Goal: Information Seeking & Learning: Learn about a topic

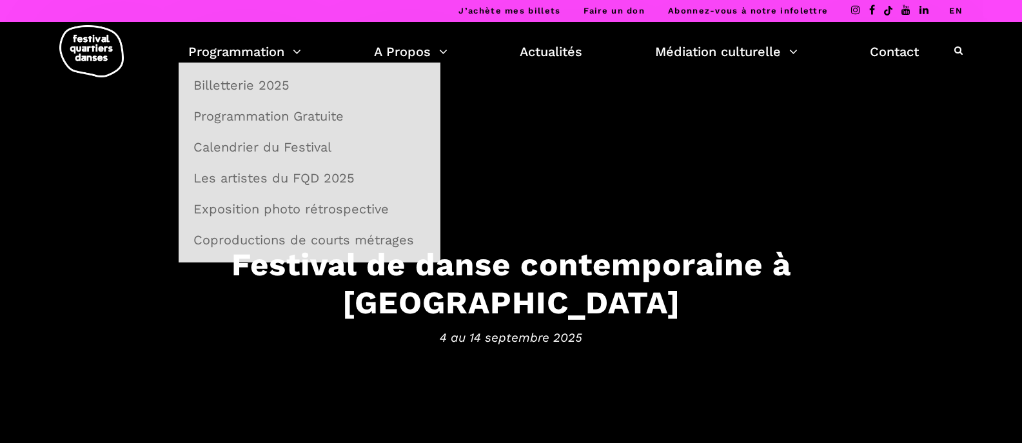
click at [244, 52] on link "Programmation" at bounding box center [244, 52] width 113 height 22
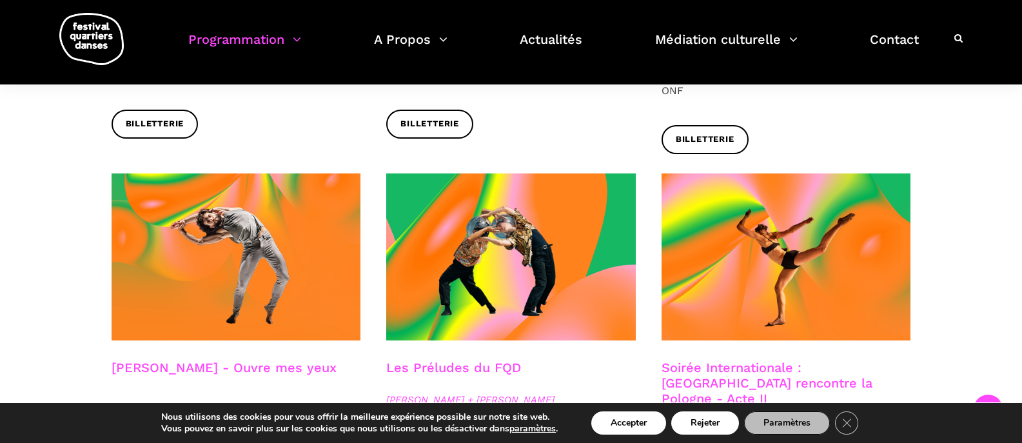
scroll to position [1032, 0]
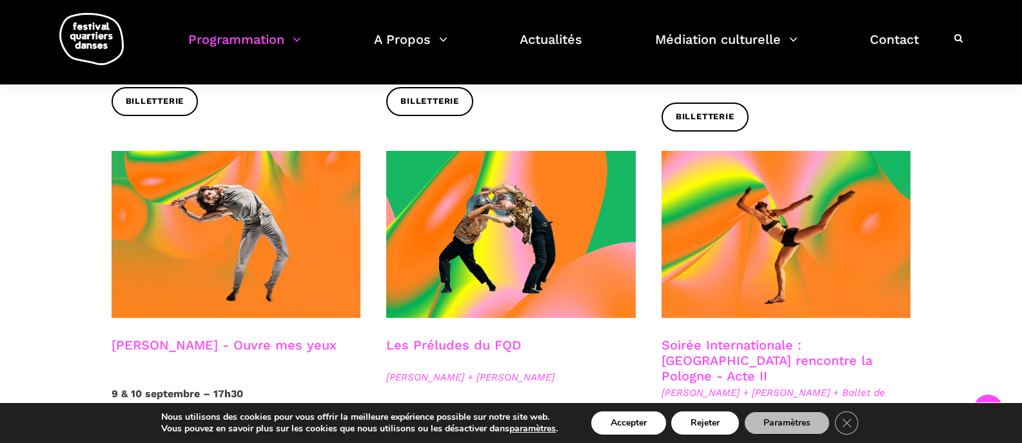
click at [211, 337] on link "Charles-Alexis Desgagnés - Ouvre mes yeux" at bounding box center [224, 344] width 225 height 15
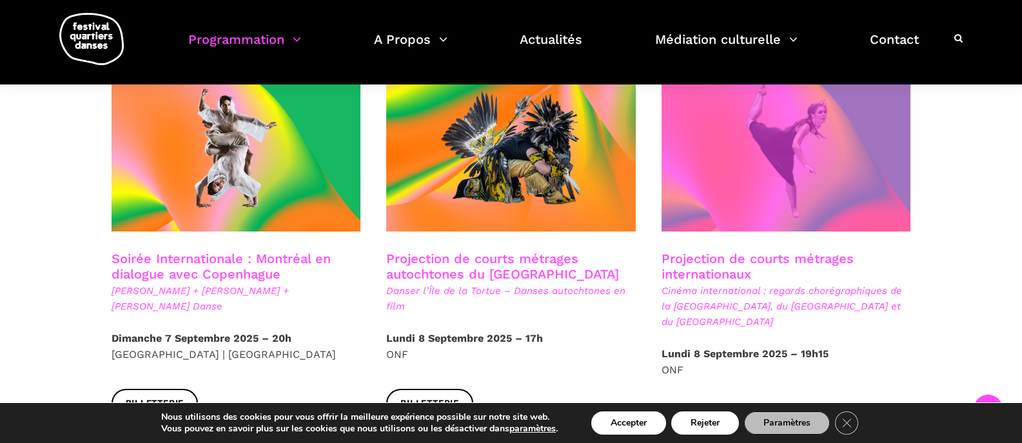
scroll to position [709, 0]
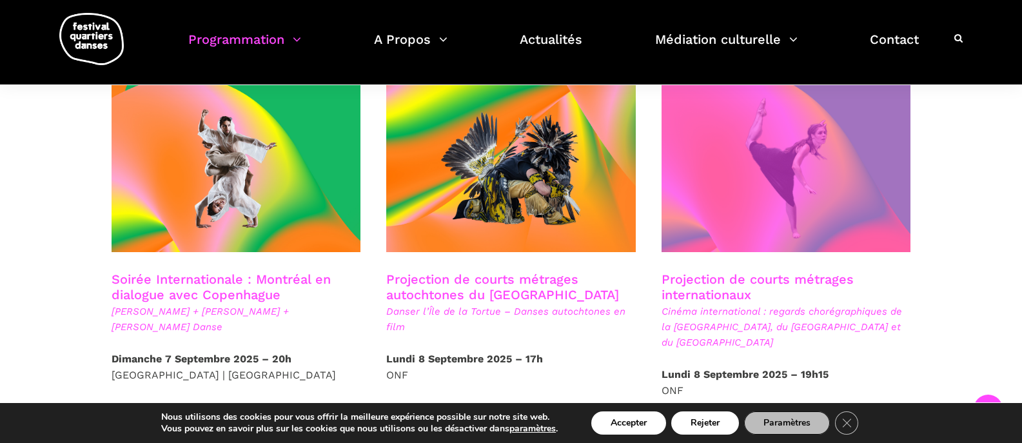
click at [743, 182] on span at bounding box center [785, 168] width 249 height 167
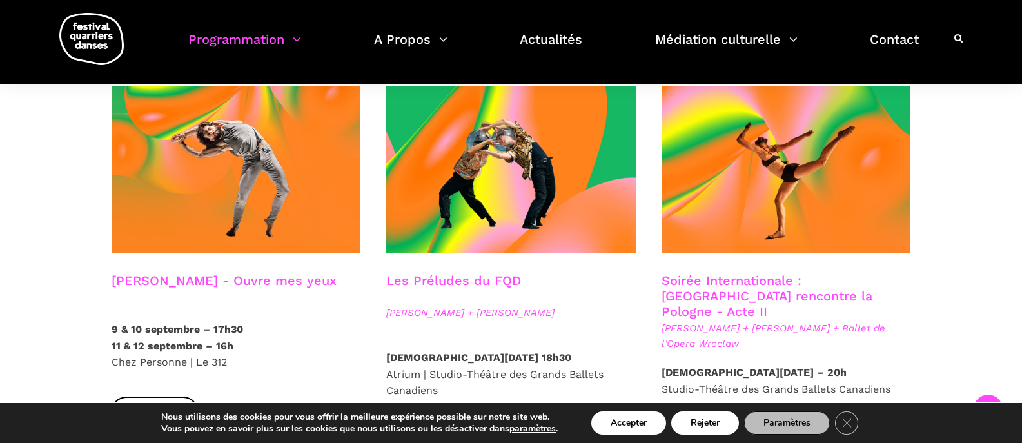
scroll to position [1032, 0]
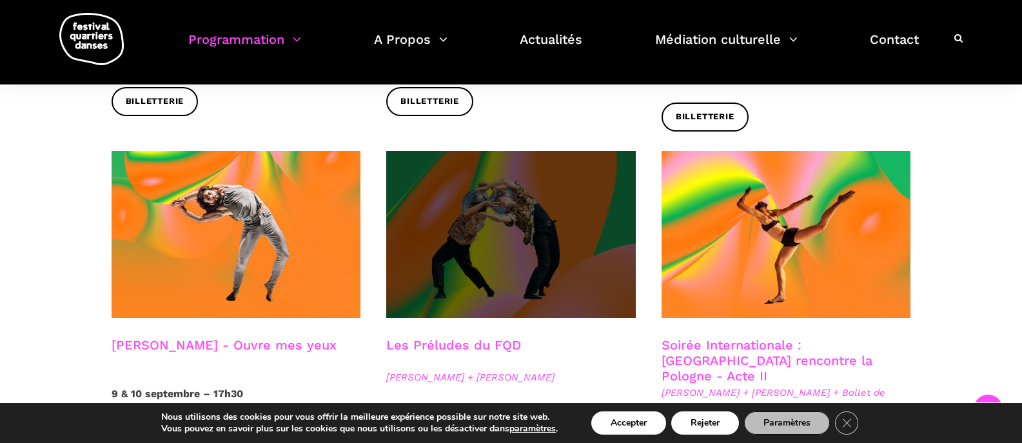
click at [548, 222] on span at bounding box center [510, 234] width 249 height 167
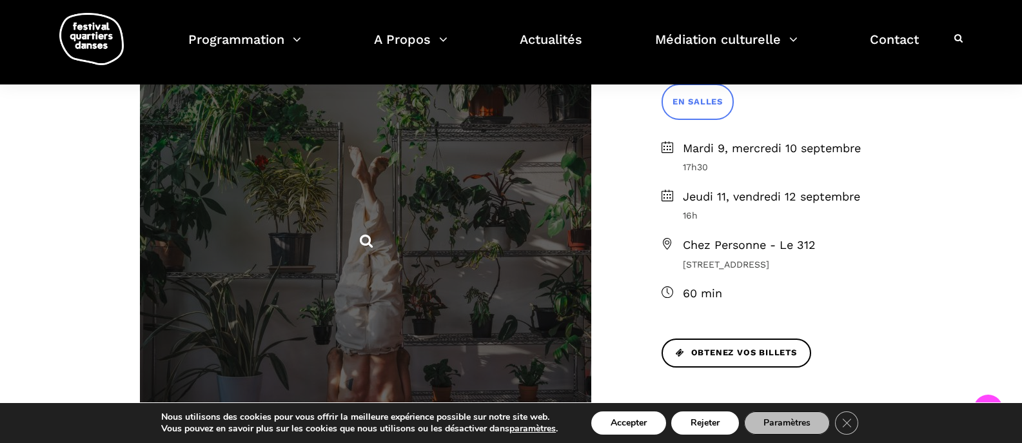
scroll to position [387, 0]
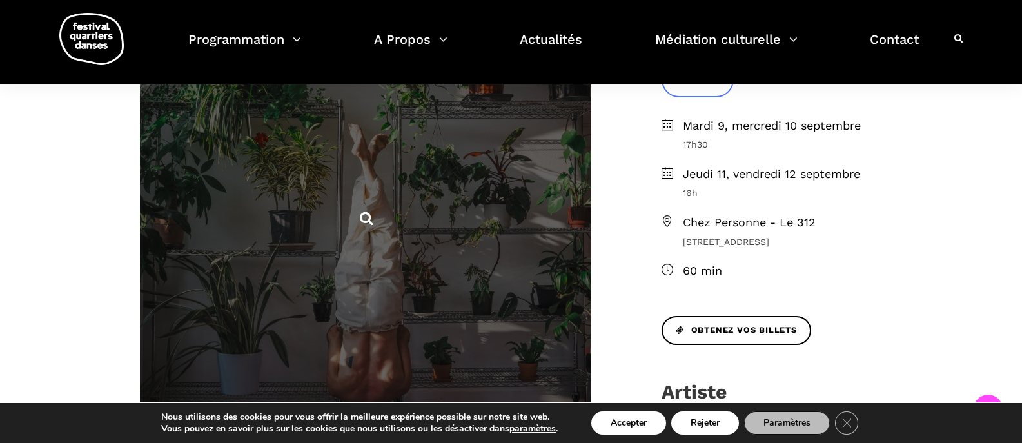
click at [463, 220] on span at bounding box center [365, 217] width 451 height 638
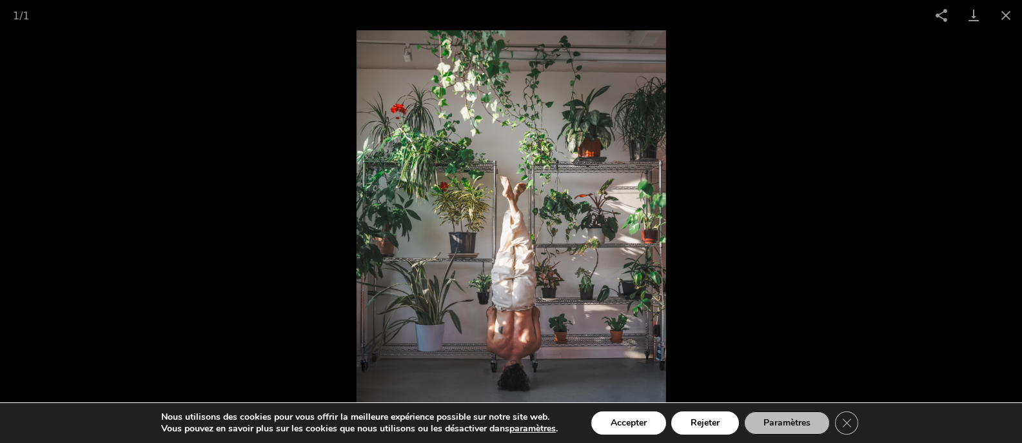
scroll to position [516, 0]
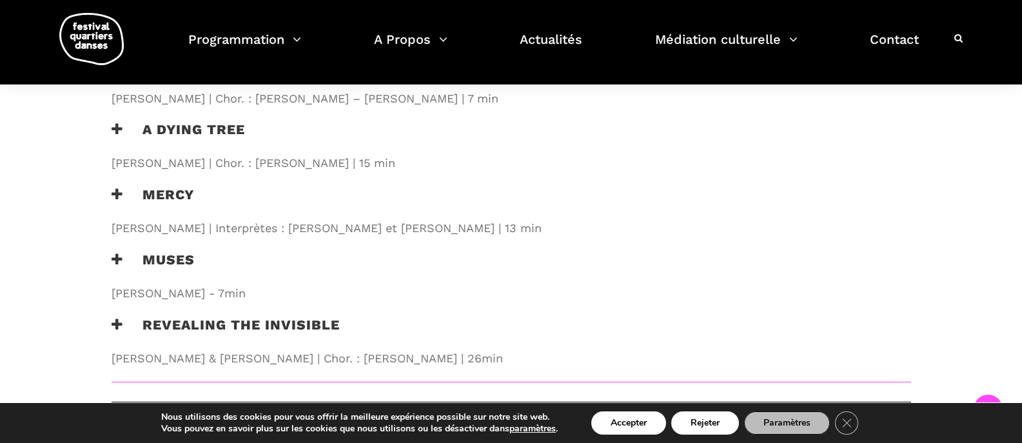
scroll to position [1612, 0]
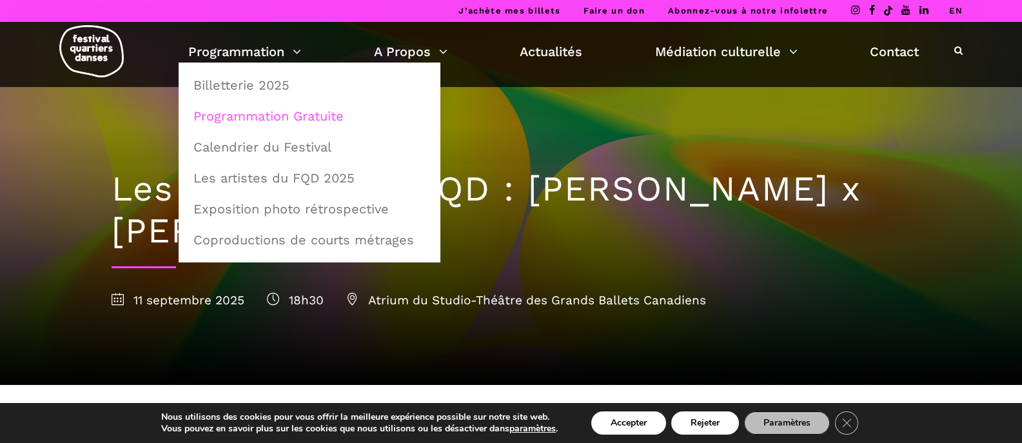
click at [242, 117] on link "Programmation Gratuite" at bounding box center [310, 116] width 248 height 30
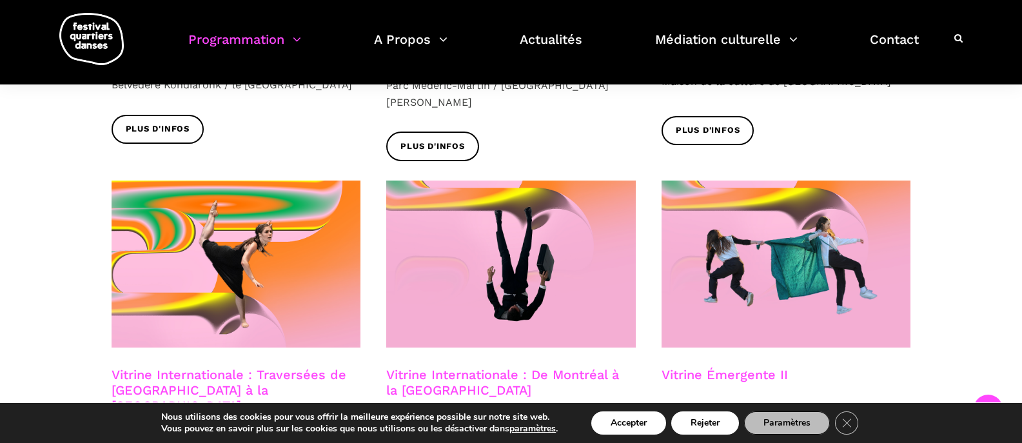
scroll to position [1096, 0]
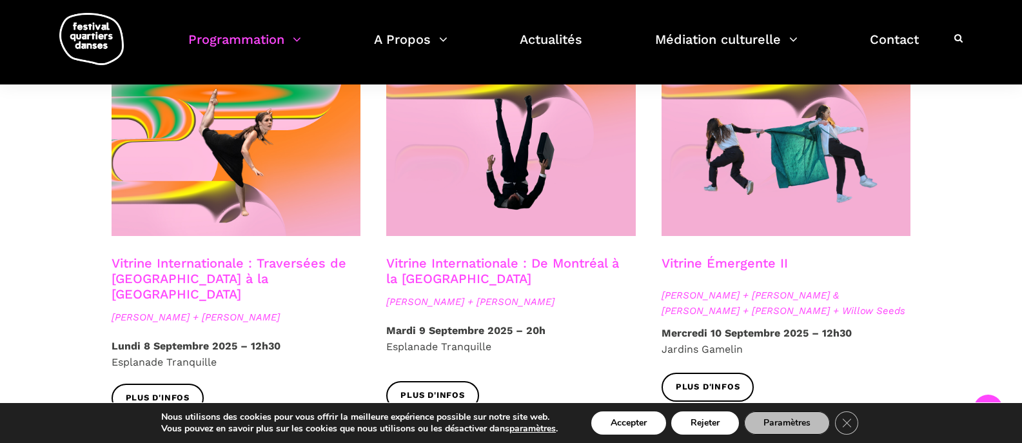
click at [201, 255] on link "Vitrine Internationale : Traversées de Vancouver à la Suède" at bounding box center [229, 278] width 235 height 46
click at [488, 294] on span "Nicholas Bellefleur + Linus Jansner" at bounding box center [510, 301] width 249 height 15
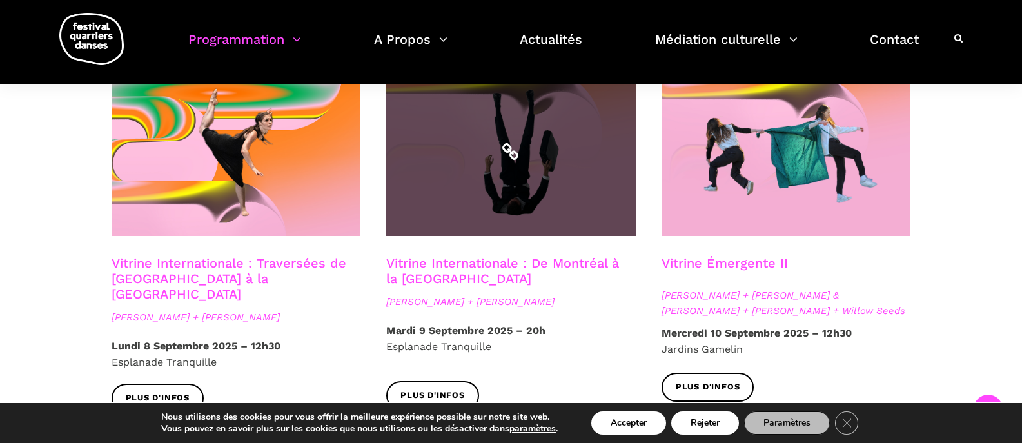
click at [505, 191] on span at bounding box center [510, 152] width 249 height 167
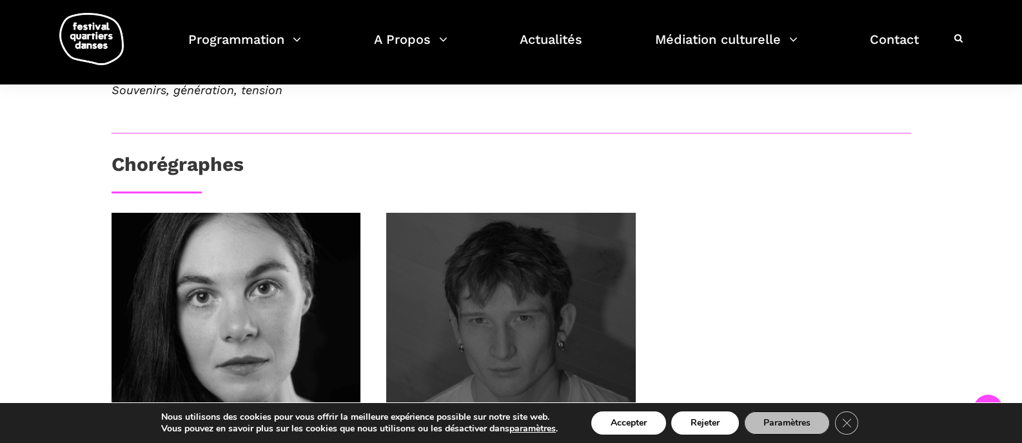
scroll to position [645, 0]
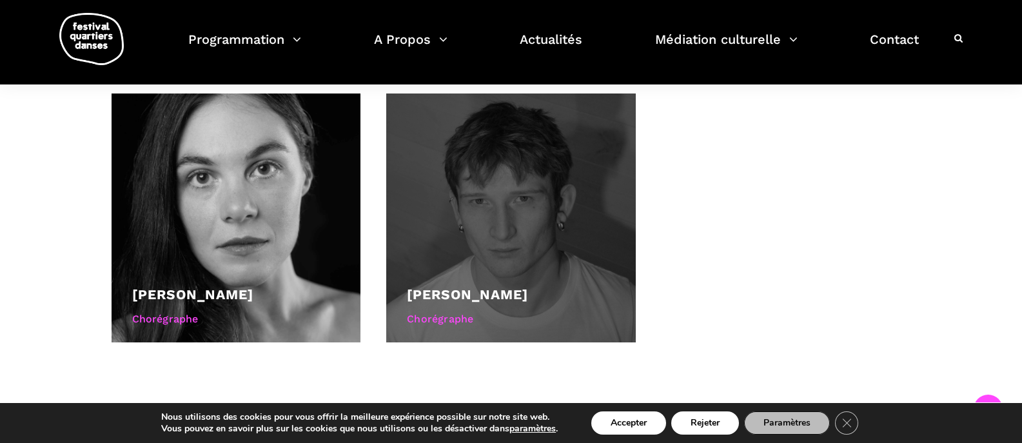
click at [540, 271] on div at bounding box center [510, 217] width 249 height 249
click at [436, 313] on div "Chorégraphe" at bounding box center [511, 319] width 208 height 17
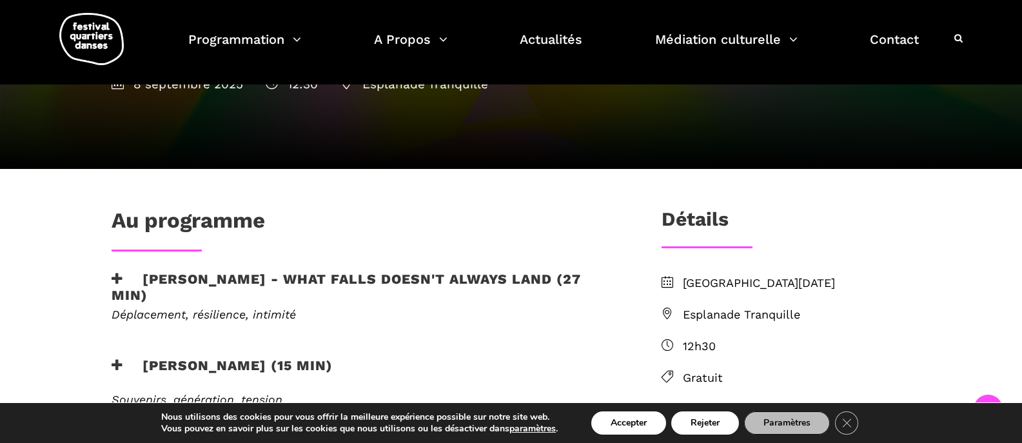
scroll to position [202, 0]
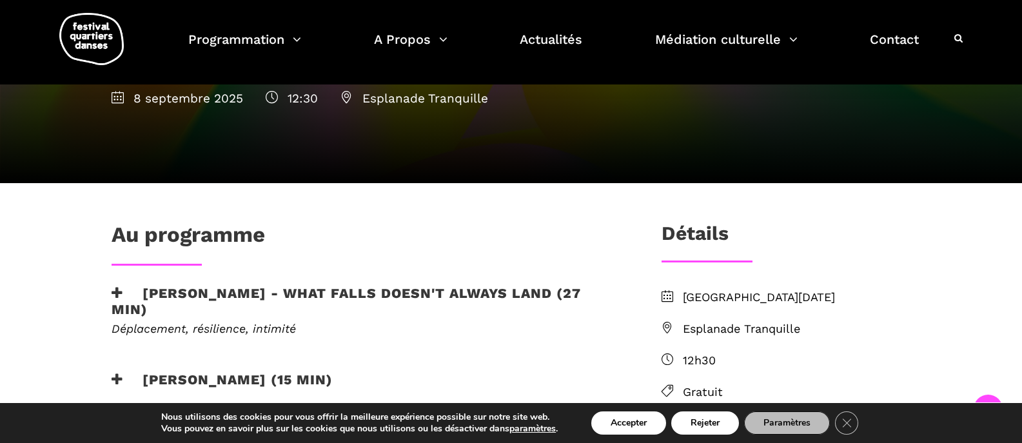
click at [380, 288] on h3 "Linus Jansner - What Falls Doesn't Always Land (27 min)" at bounding box center [366, 301] width 508 height 32
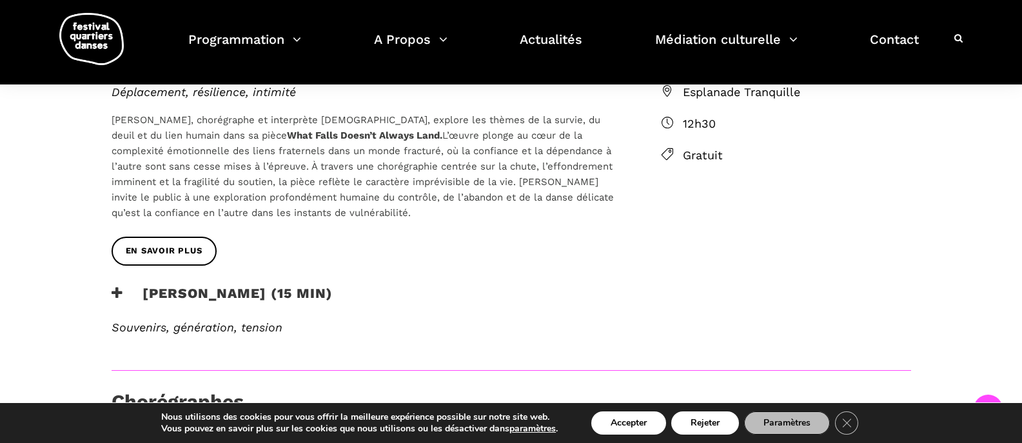
scroll to position [460, 0]
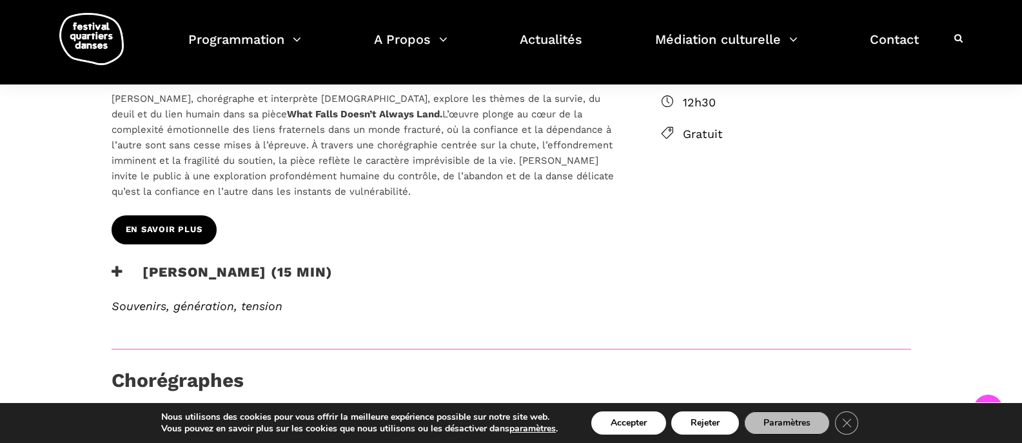
click at [139, 224] on span "EN SAVOIR PLUS" at bounding box center [164, 230] width 77 height 14
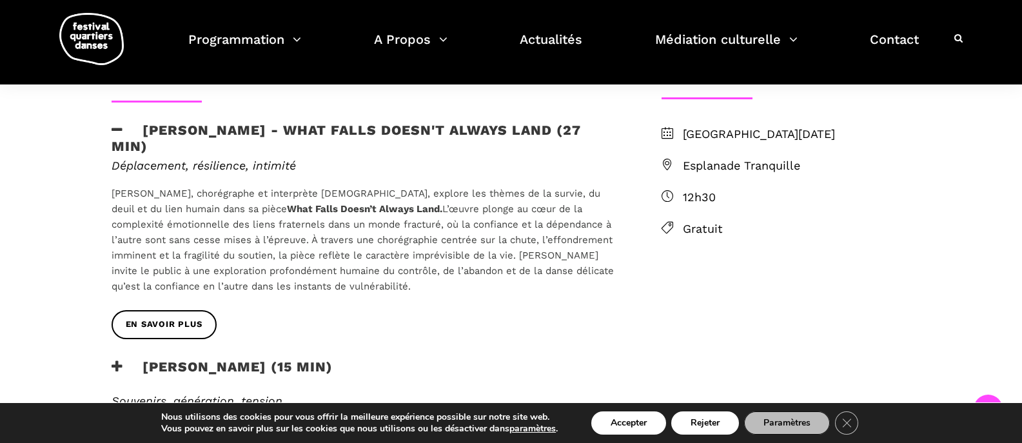
scroll to position [202, 0]
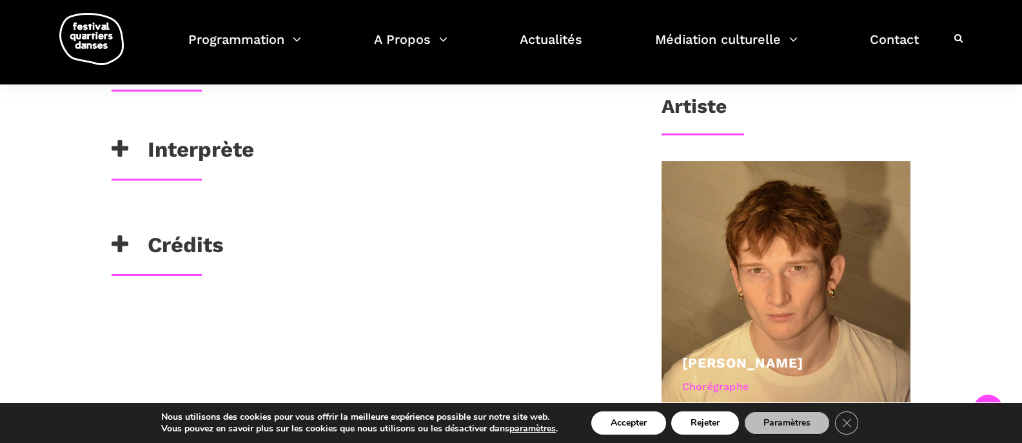
scroll to position [322, 0]
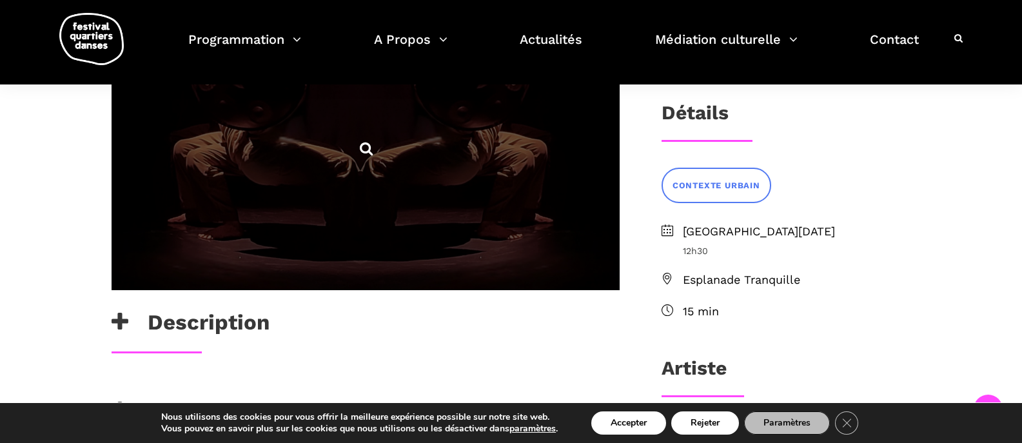
click at [407, 211] on span at bounding box center [366, 148] width 508 height 286
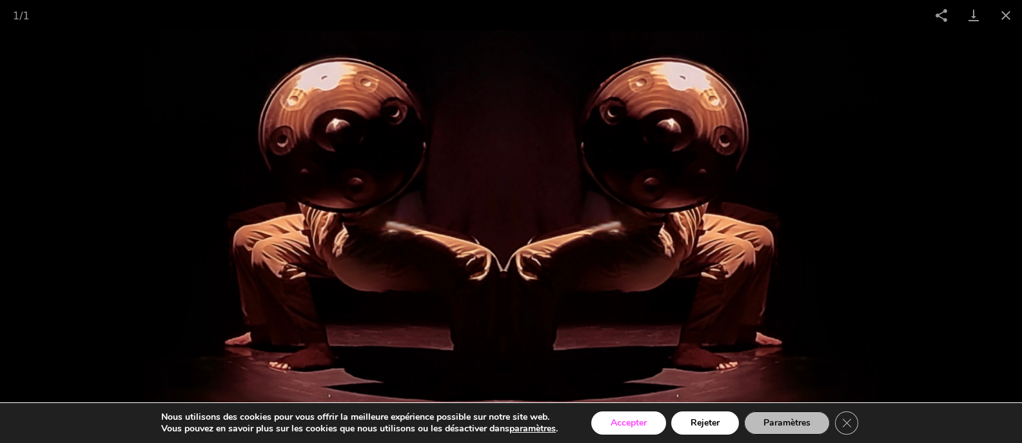
click at [625, 429] on button "Accepter" at bounding box center [628, 422] width 75 height 23
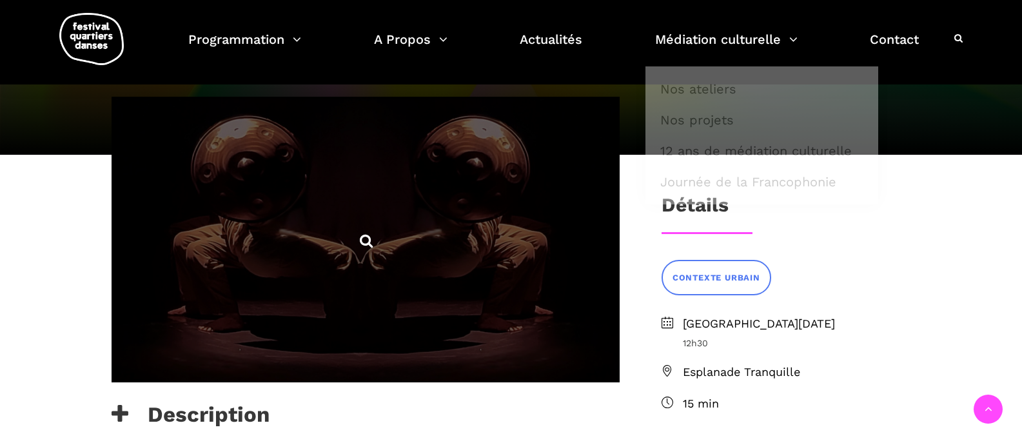
scroll to position [64, 0]
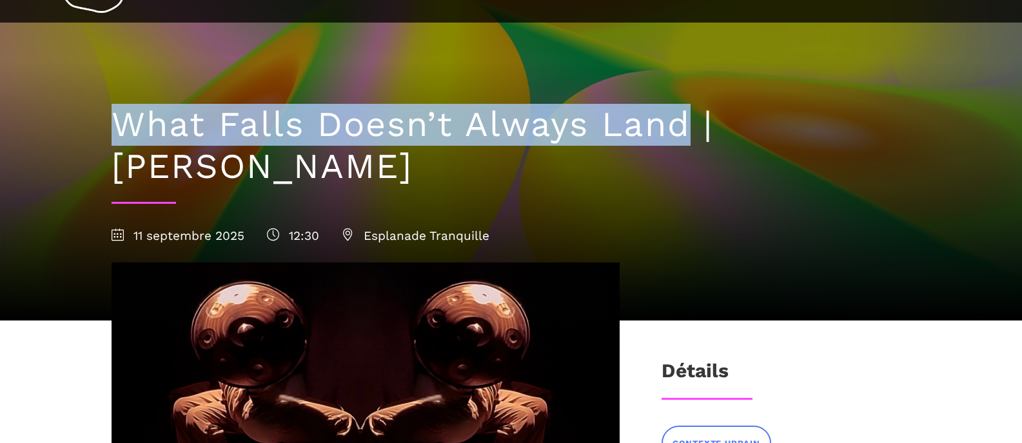
drag, startPoint x: 696, startPoint y: 128, endPoint x: 65, endPoint y: 106, distance: 630.9
click at [65, 106] on div "What Falls Doesn’t Always Land | Linus Jansner 11 septembre 2025 12:30 Esplanad…" at bounding box center [511, 128] width 1022 height 385
copy div "What Falls Doesn’t Always Land"
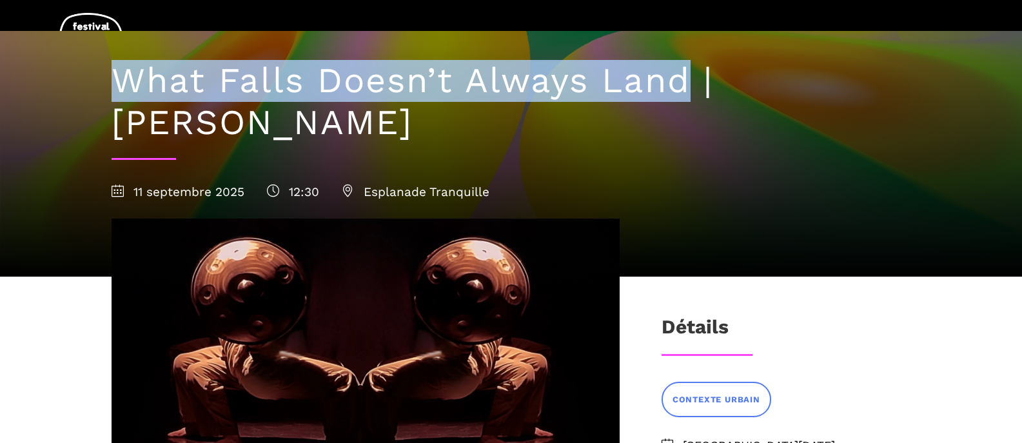
scroll to position [129, 0]
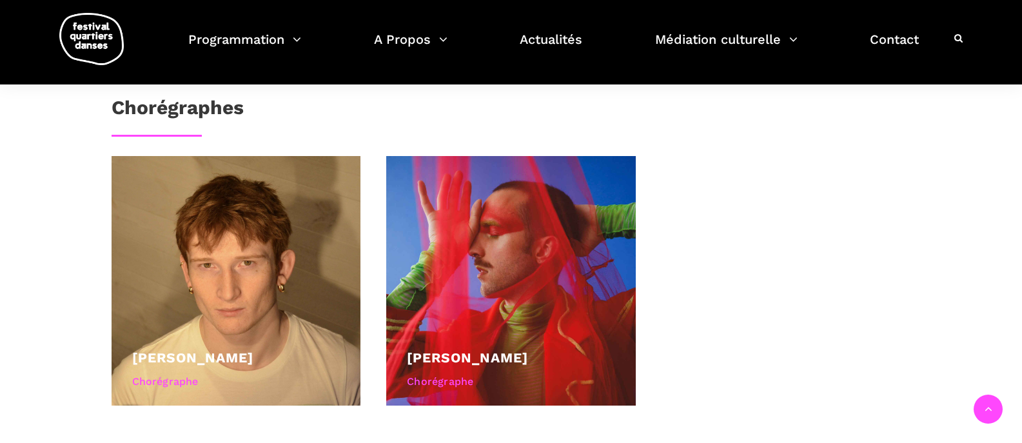
scroll to position [516, 0]
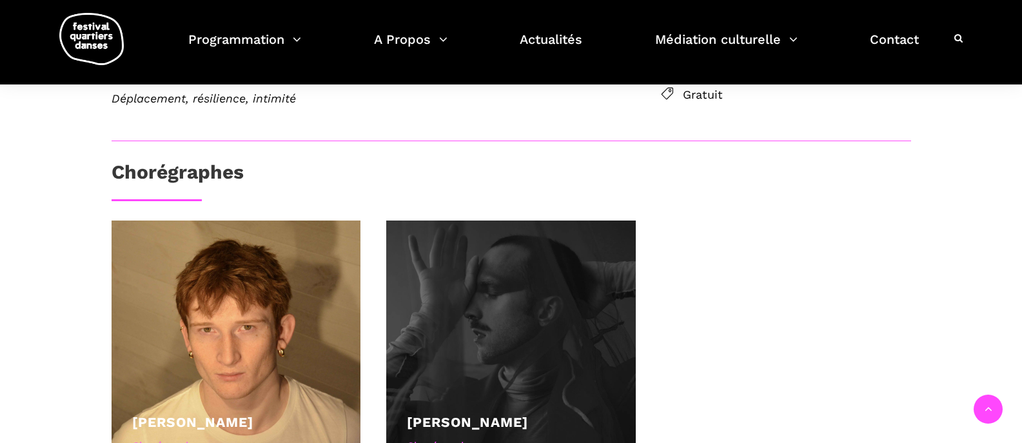
click at [553, 343] on div at bounding box center [510, 344] width 249 height 249
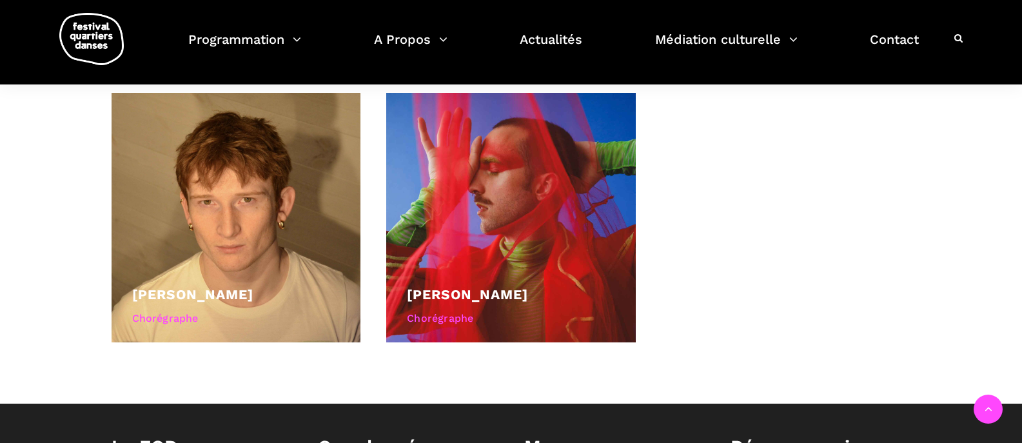
scroll to position [709, 0]
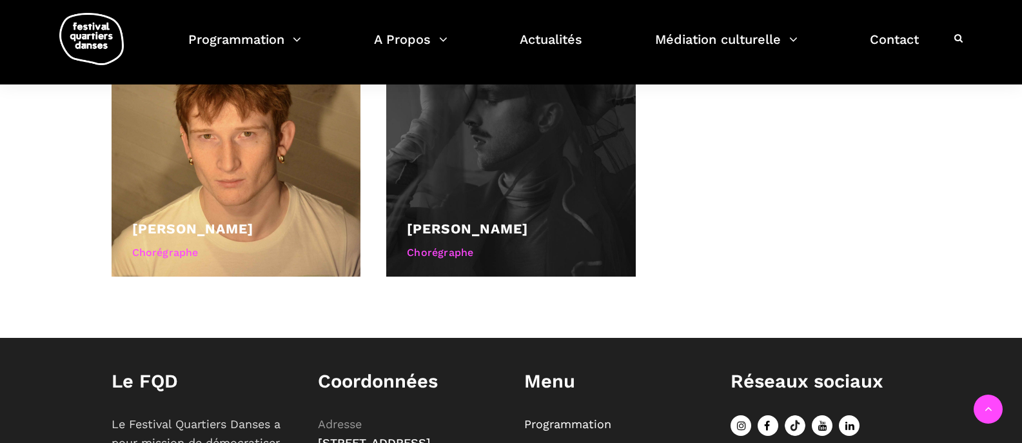
click at [511, 226] on link "[PERSON_NAME]" at bounding box center [467, 228] width 121 height 16
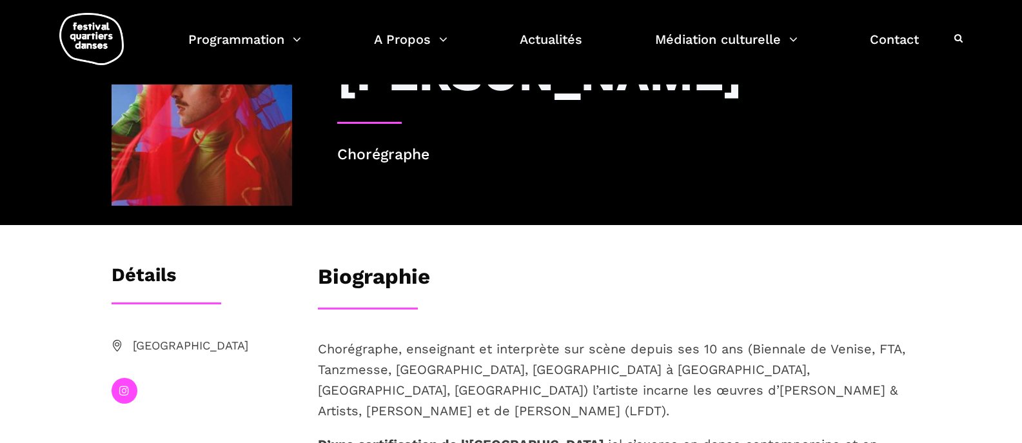
scroll to position [64, 0]
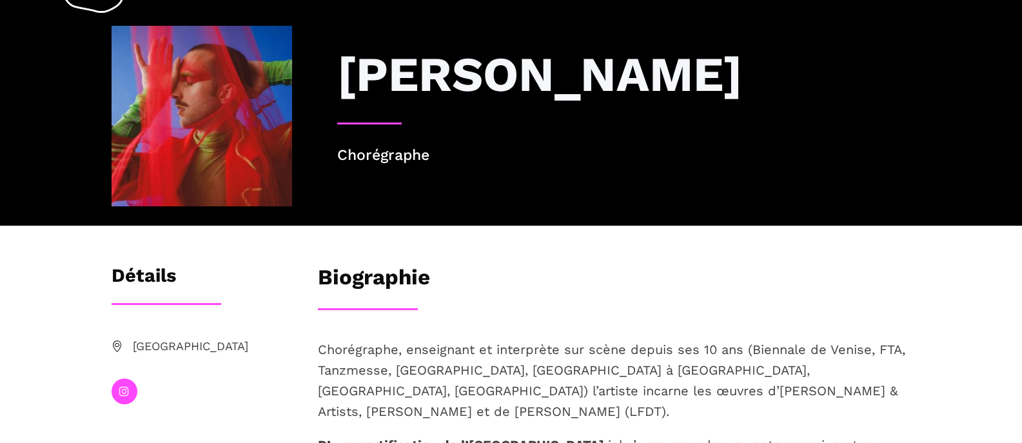
click at [188, 171] on img at bounding box center [202, 116] width 181 height 181
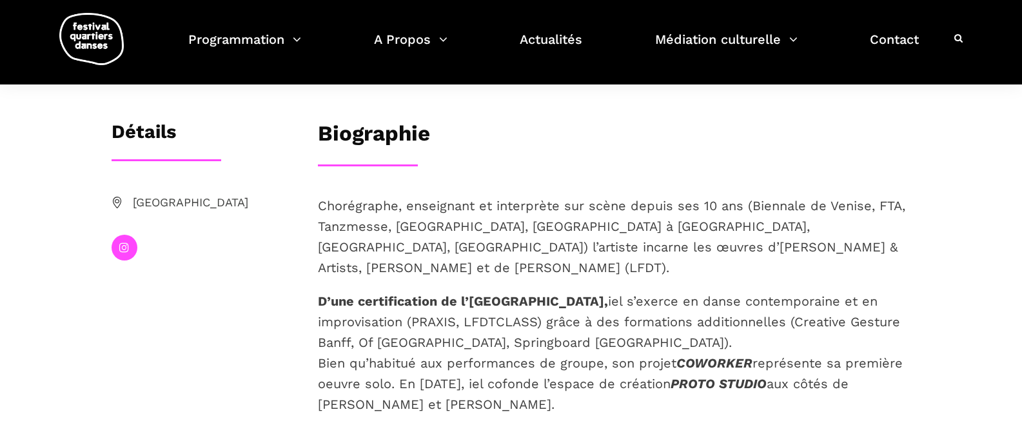
scroll to position [0, 0]
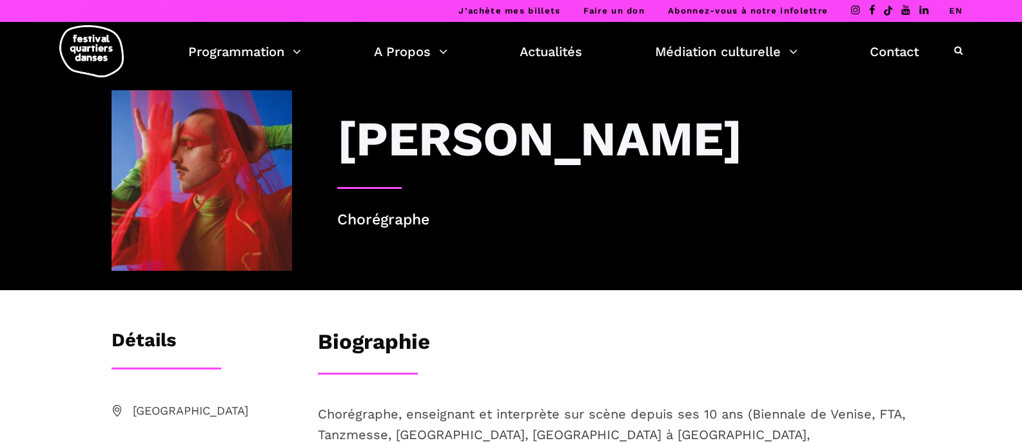
drag, startPoint x: 330, startPoint y: 139, endPoint x: 836, endPoint y: 138, distance: 506.1
click at [836, 138] on div "[PERSON_NAME]" at bounding box center [624, 148] width 600 height 77
copy h3 "[PERSON_NAME]"
